Goal: Find specific page/section: Find specific page/section

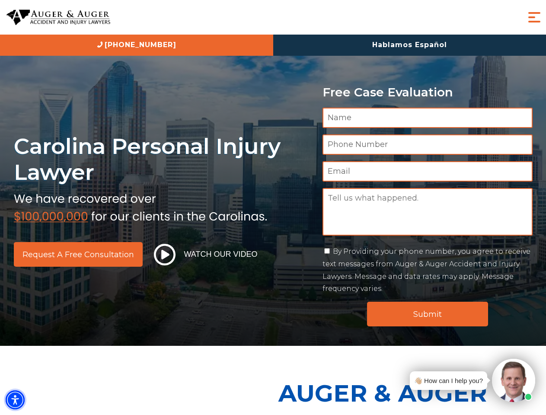
click at [15, 400] on img "Accessibility Menu" at bounding box center [15, 399] width 19 height 19
